Goal: Information Seeking & Learning: Find specific fact

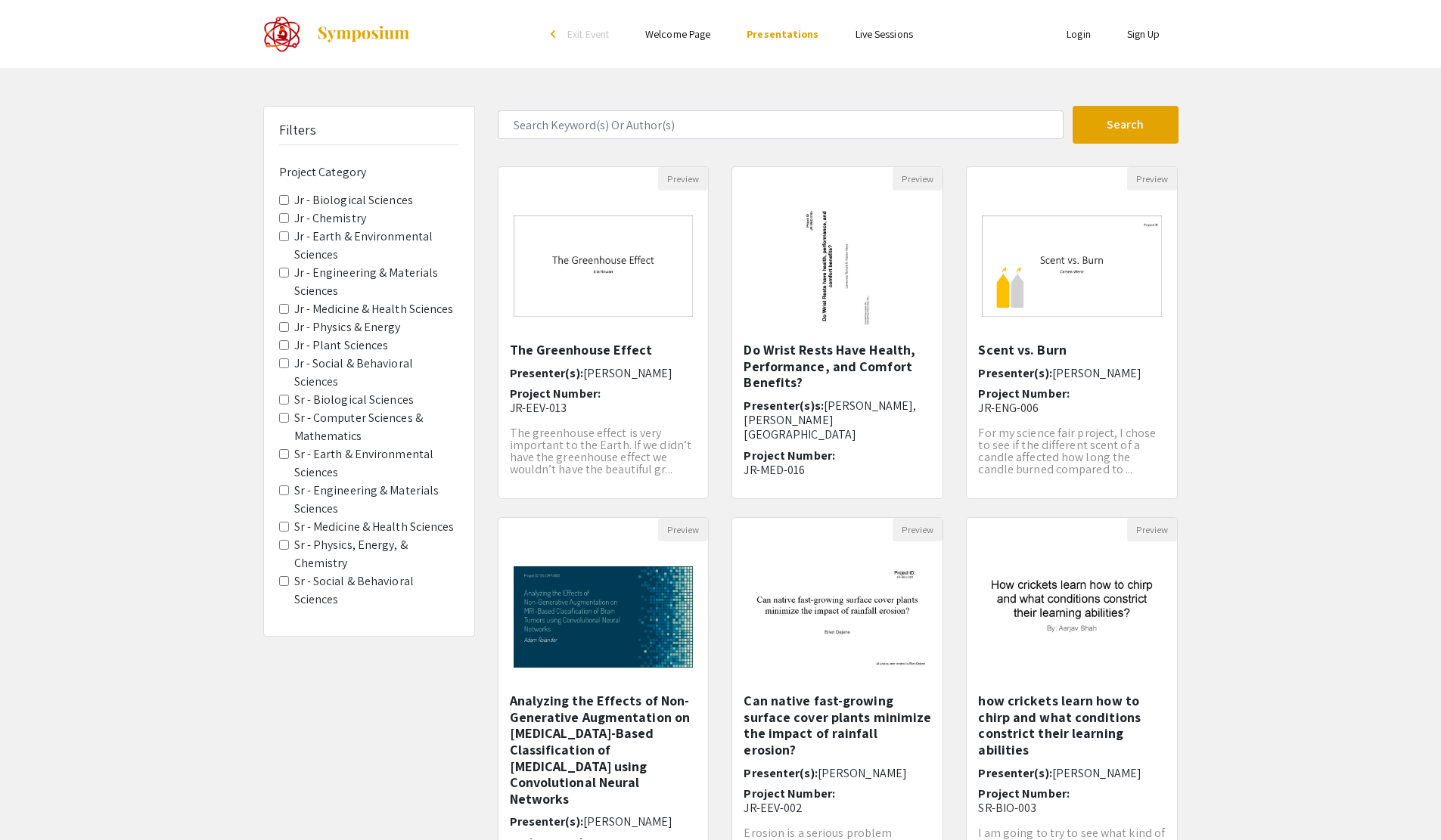
scroll to position [75, 0]
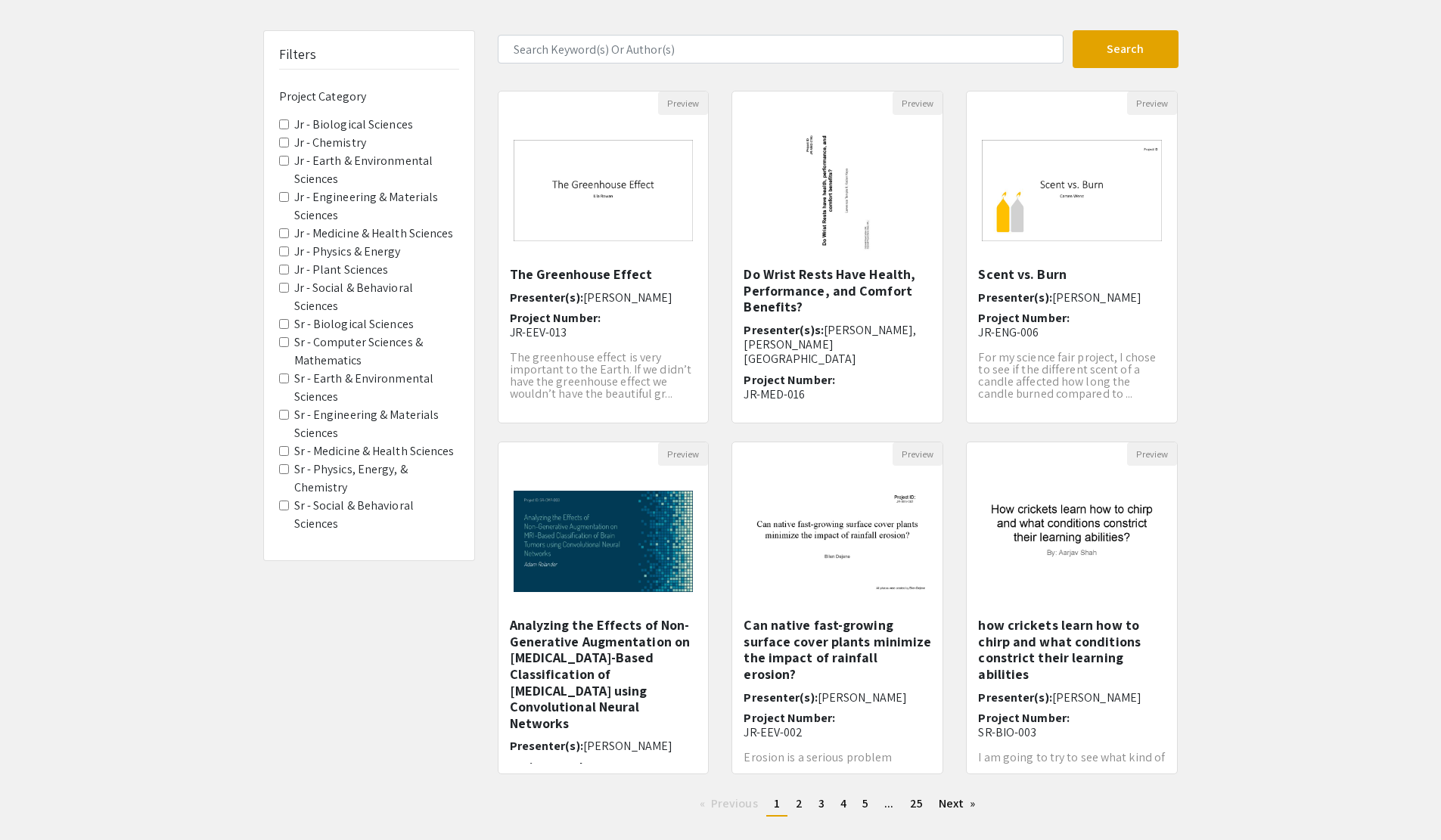
click at [348, 657] on div "Filters Project Category Jr - Biological Sciences Jr - Chemistry Jr - Earth & E…" at bounding box center [369, 430] width 235 height 798
drag, startPoint x: 255, startPoint y: 48, endPoint x: 467, endPoint y: 579, distance: 571.8
click at [469, 581] on div "Filters Project Category Jr - Biological Sciences Jr - Chemistry Jr - Earth & E…" at bounding box center [369, 430] width 235 height 798
click at [467, 578] on div "Filters Project Category Jr - Biological Sciences Jr - Chemistry Jr - Earth & E…" at bounding box center [369, 430] width 235 height 798
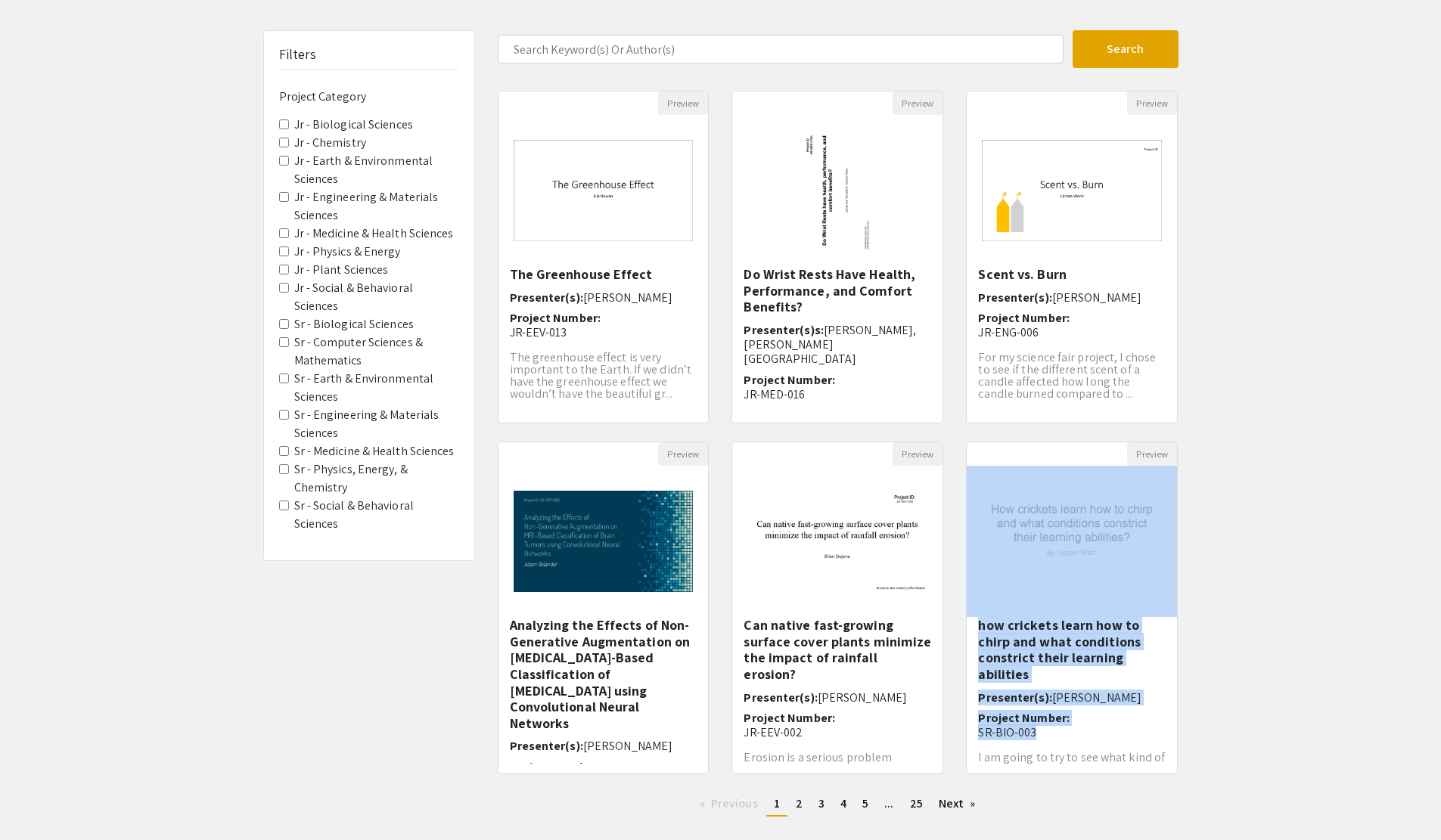
drag, startPoint x: 959, startPoint y: 450, endPoint x: 1330, endPoint y: 737, distance: 469.1
click at [1330, 737] on div "Filters Project Category Jr - Biological Sciences Jr - Chemistry Jr - Earth & E…" at bounding box center [720, 430] width 1441 height 798
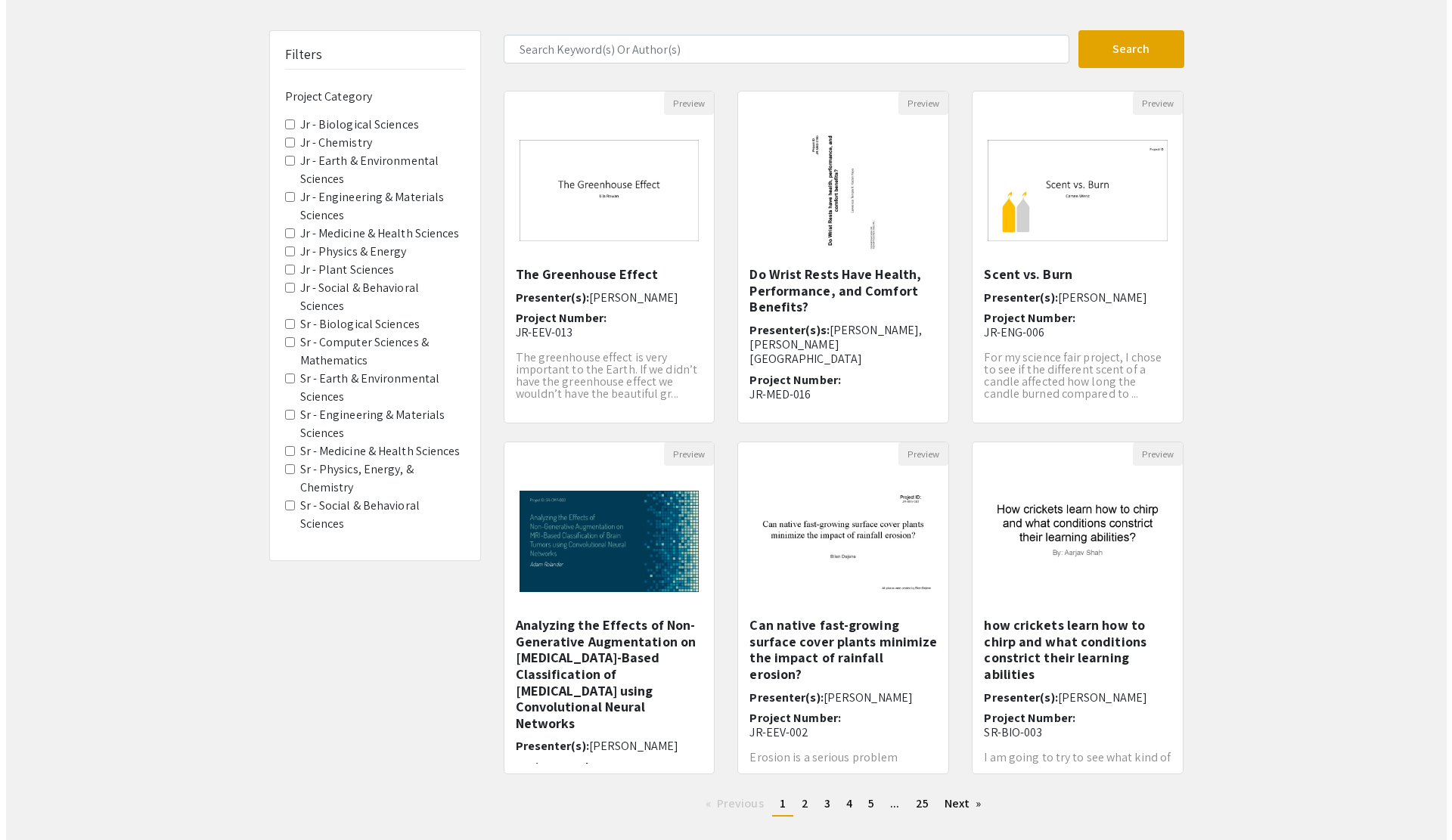
scroll to position [0, 0]
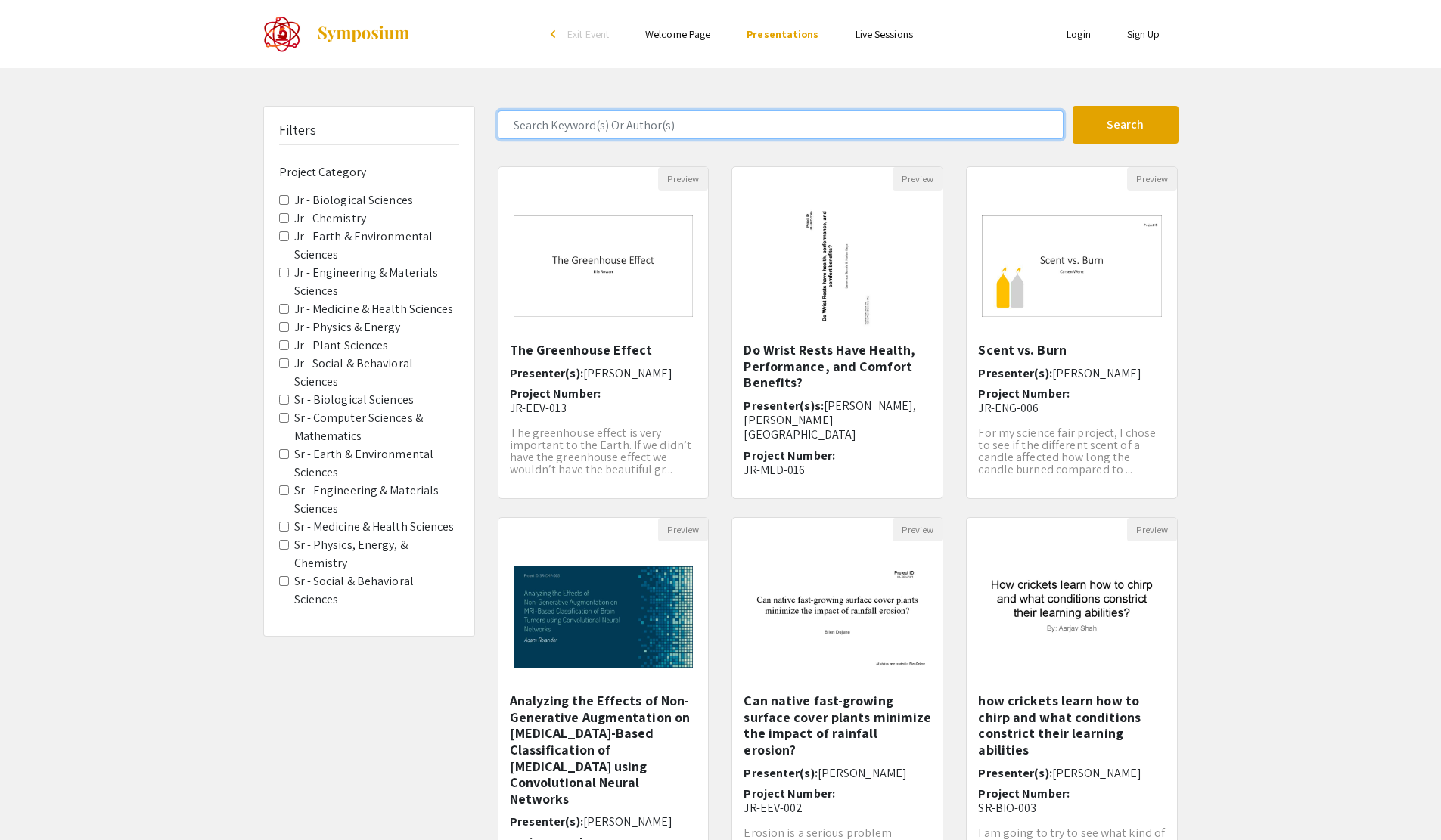
click at [565, 130] on input "Search Keyword(s) Or Author(s)" at bounding box center [781, 124] width 566 height 29
type input "Rojhani"
click at [1072, 106] on button "Search" at bounding box center [1125, 124] width 106 height 38
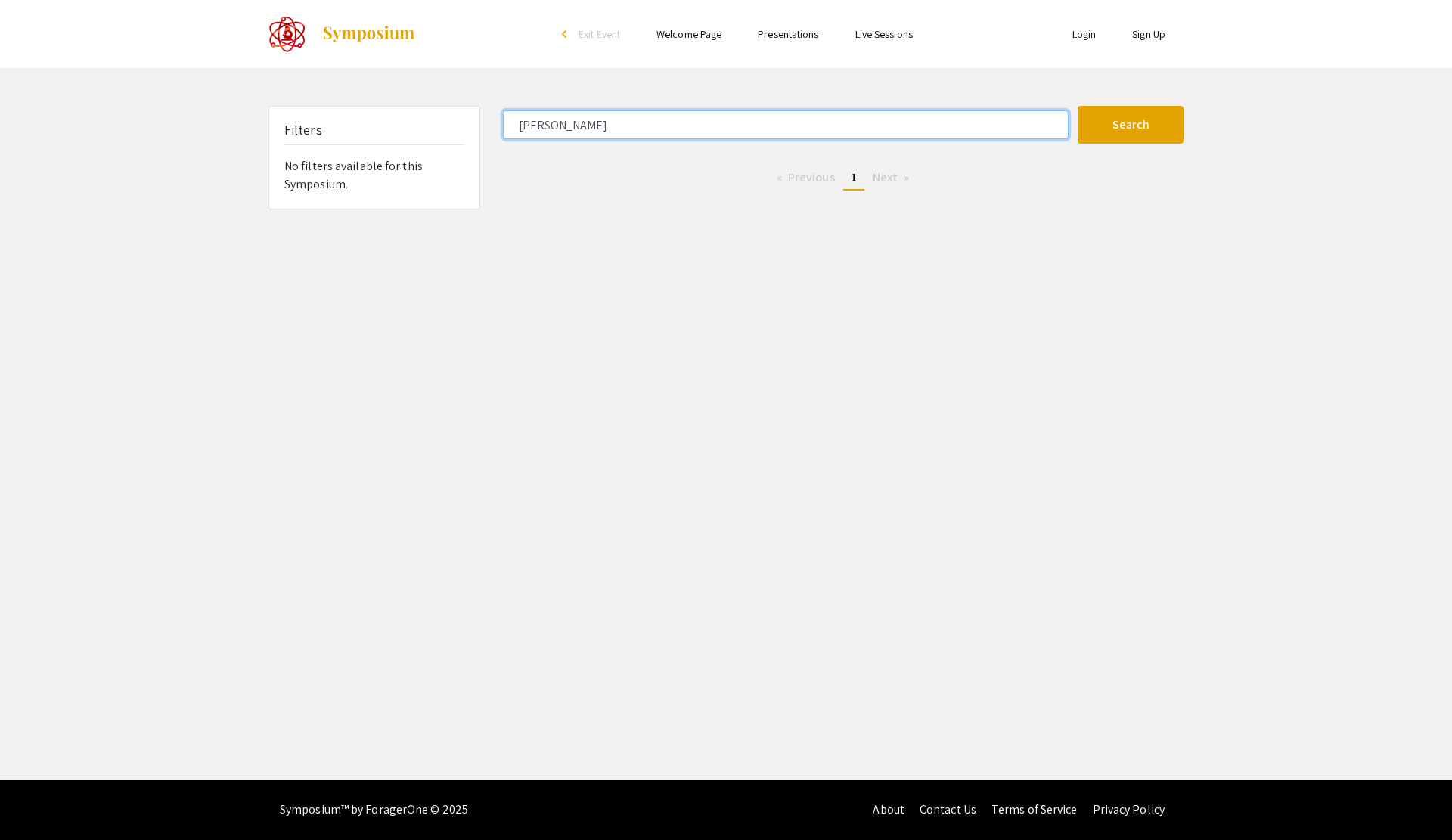
drag, startPoint x: 565, startPoint y: 125, endPoint x: 455, endPoint y: 123, distance: 110.0
click at [455, 123] on div "Filters No filters available for this Symposium. Rojhani Search 0 Results found…" at bounding box center [726, 158] width 937 height 103
